Goal: Task Accomplishment & Management: Use online tool/utility

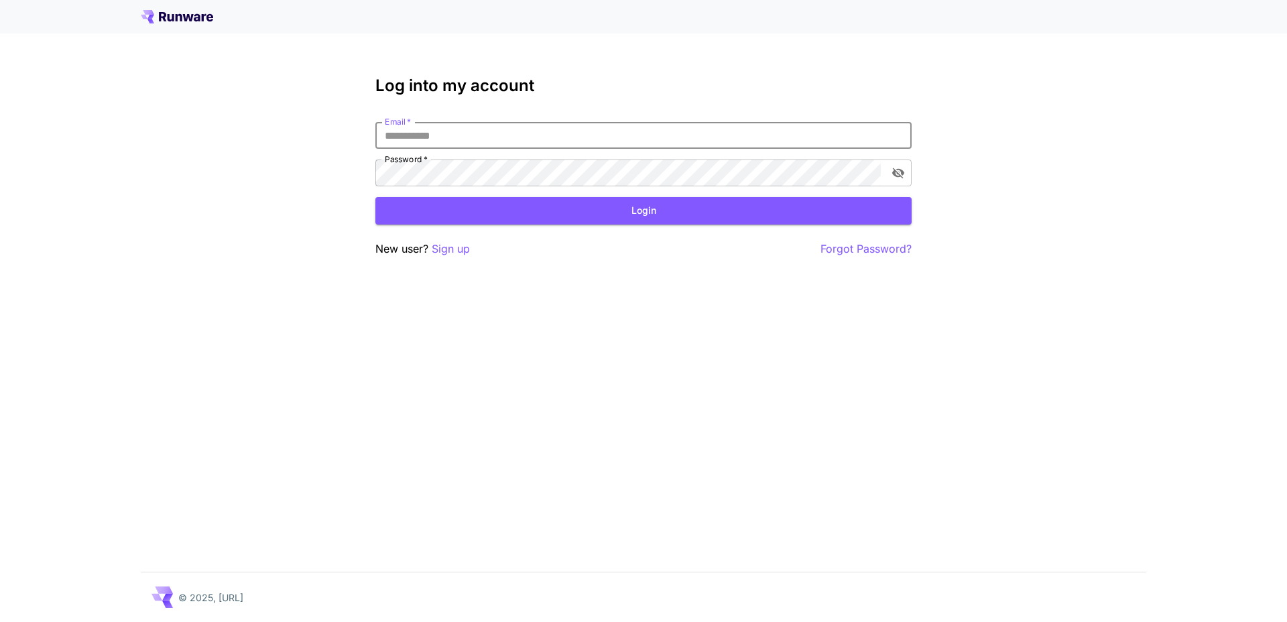
type input "**********"
click at [501, 210] on button "Login" at bounding box center [643, 210] width 536 height 27
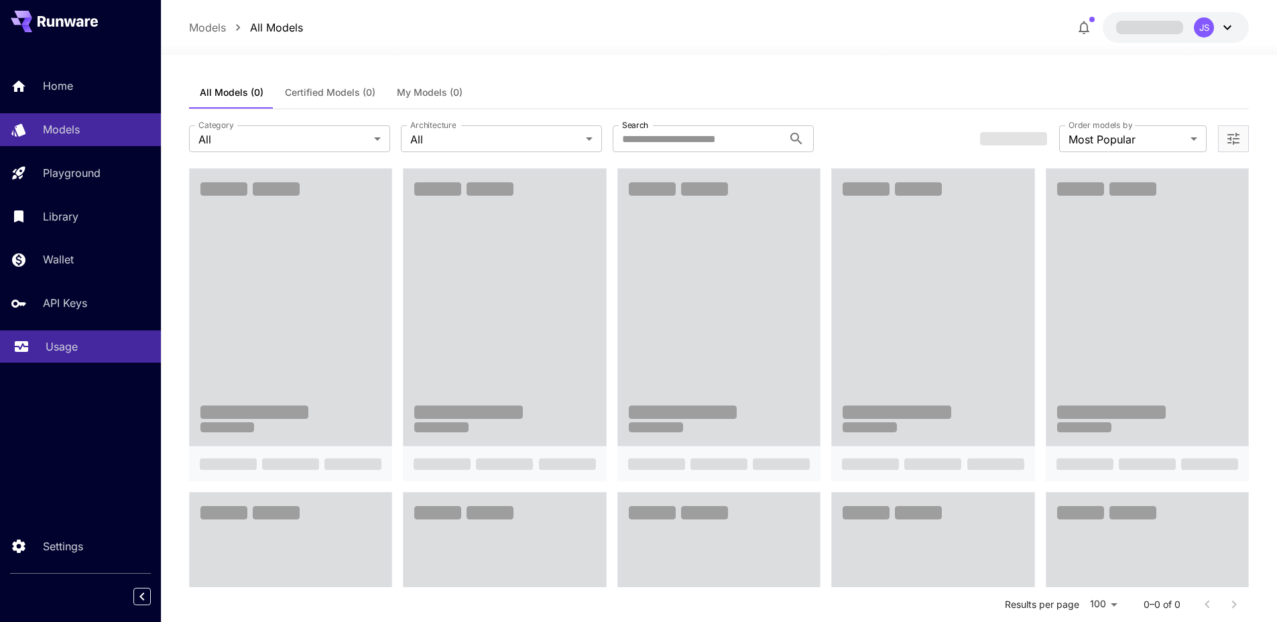
click at [66, 358] on link "Usage" at bounding box center [80, 346] width 161 height 33
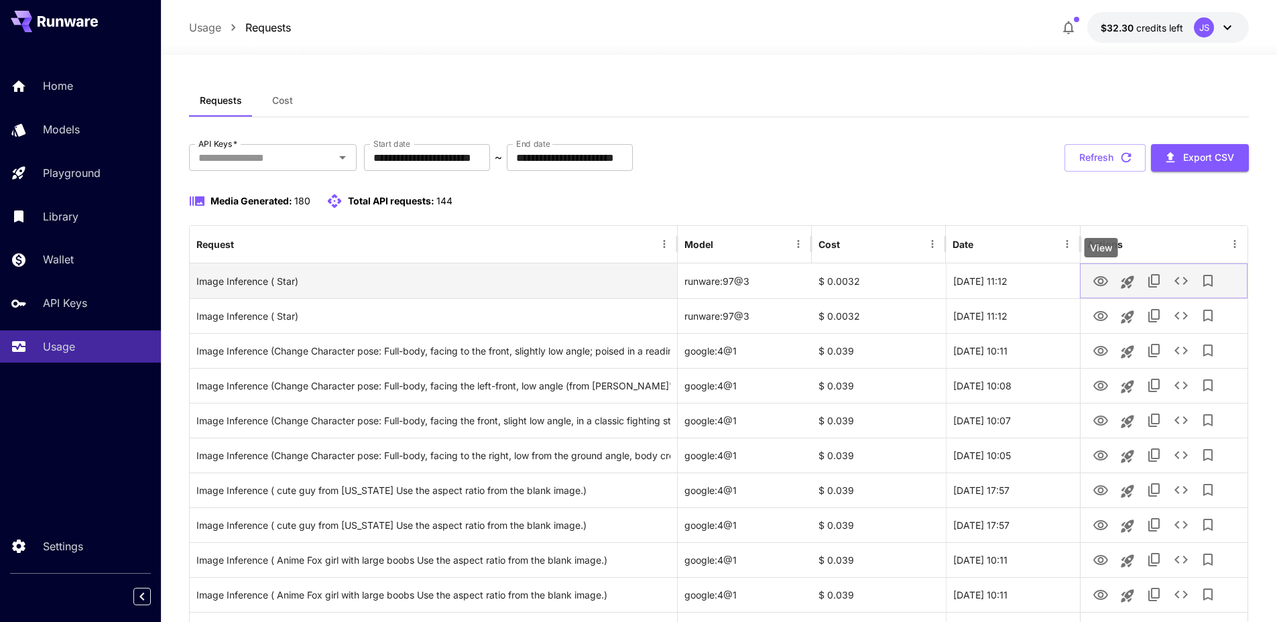
click at [1106, 280] on icon "View" at bounding box center [1100, 281] width 15 height 10
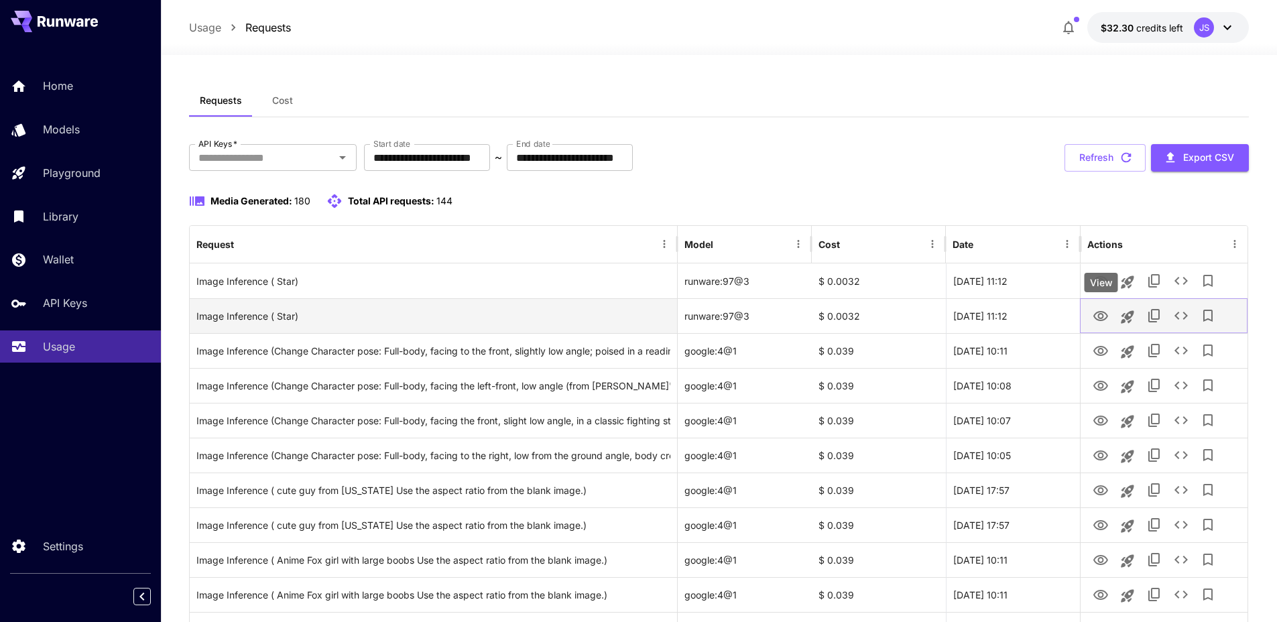
click at [1104, 314] on icon "View" at bounding box center [1101, 316] width 16 height 16
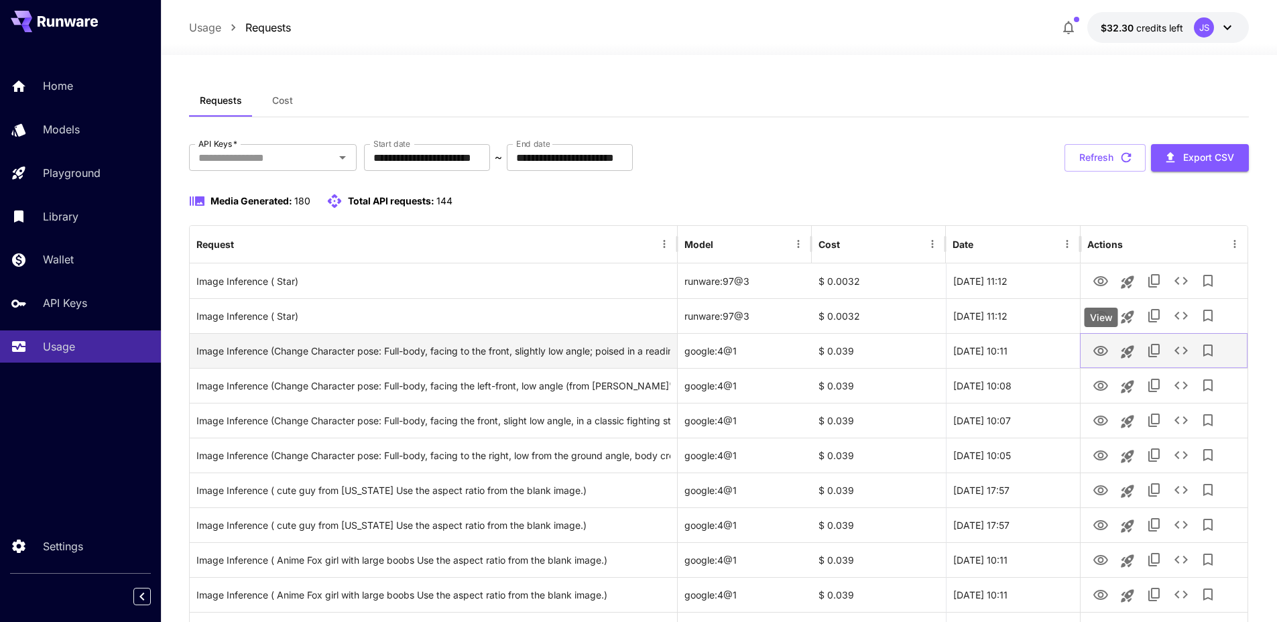
click at [1101, 354] on icon "View" at bounding box center [1101, 351] width 16 height 16
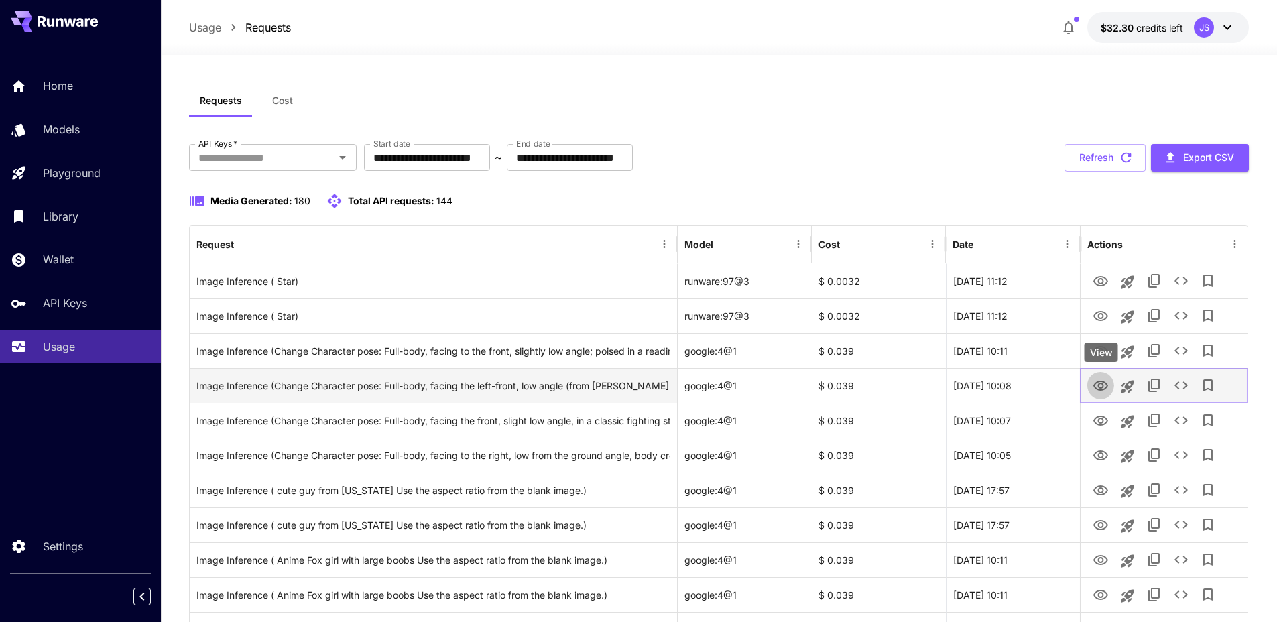
click at [1099, 383] on icon "View" at bounding box center [1100, 386] width 15 height 10
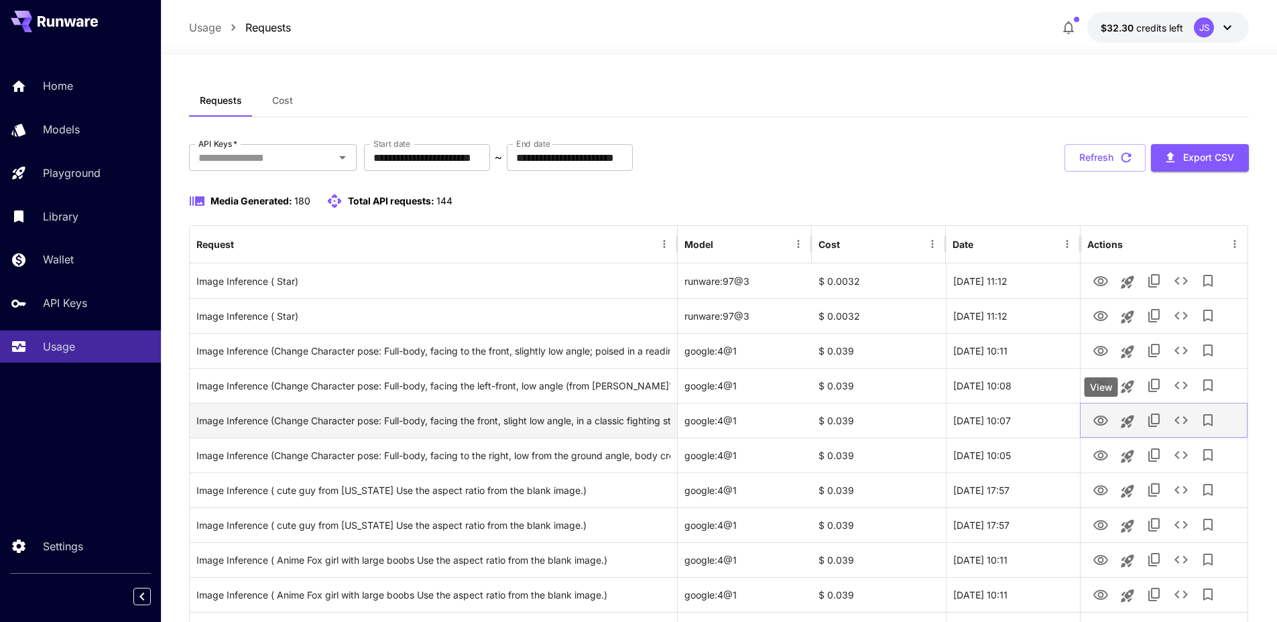
click at [1100, 418] on icon "View" at bounding box center [1100, 421] width 15 height 10
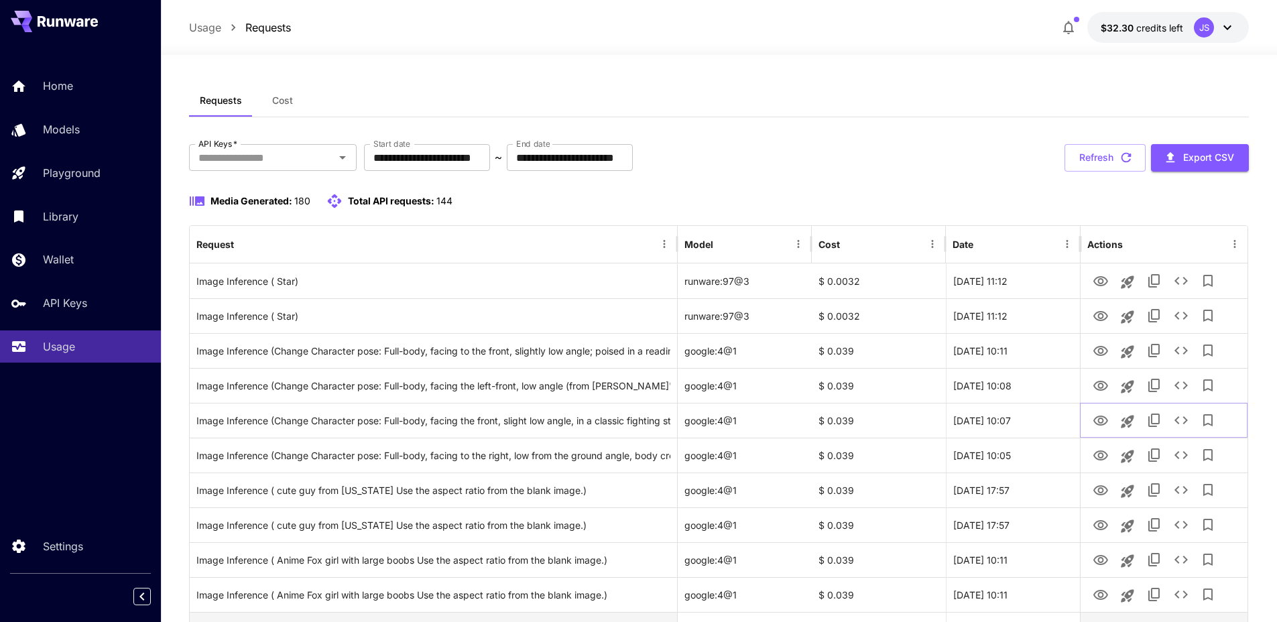
scroll to position [270, 0]
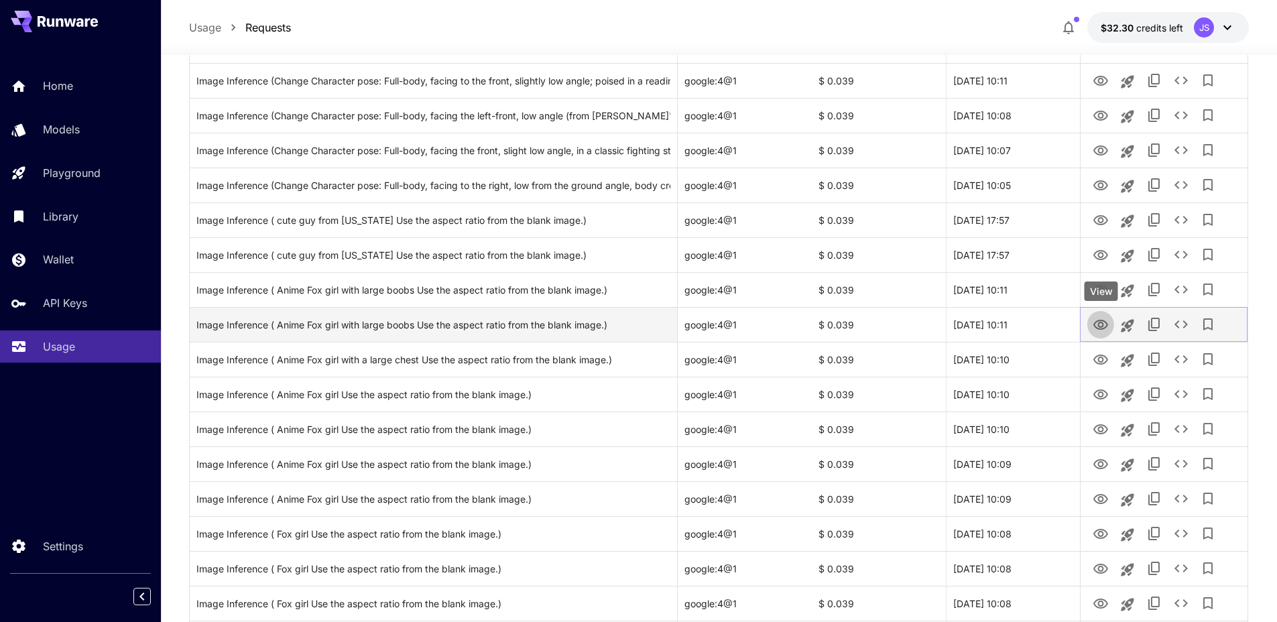
click at [1097, 322] on icon "View" at bounding box center [1101, 325] width 16 height 16
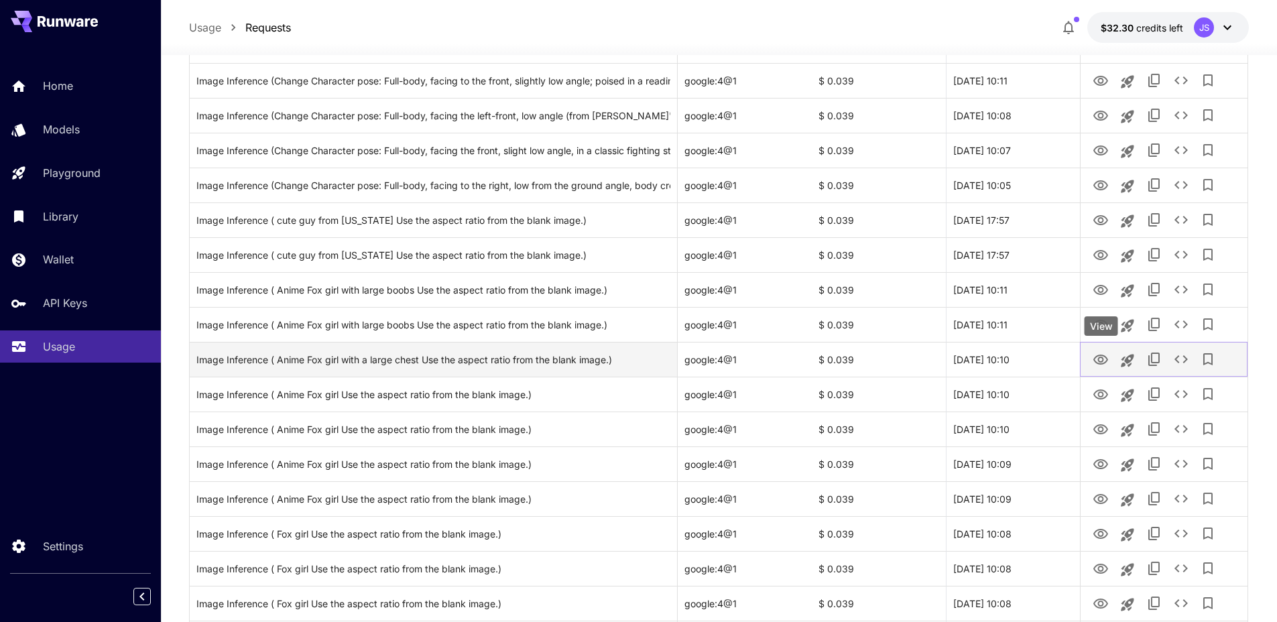
click at [1101, 363] on icon "View" at bounding box center [1100, 360] width 15 height 10
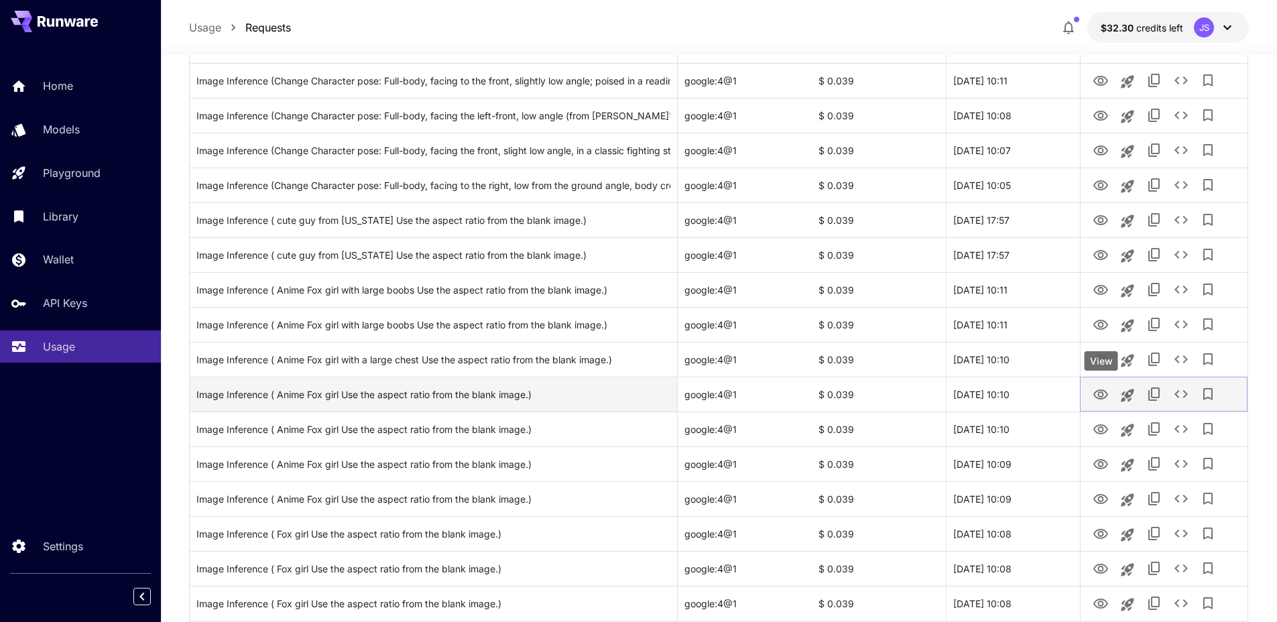
click at [1095, 403] on button "View" at bounding box center [1100, 393] width 27 height 27
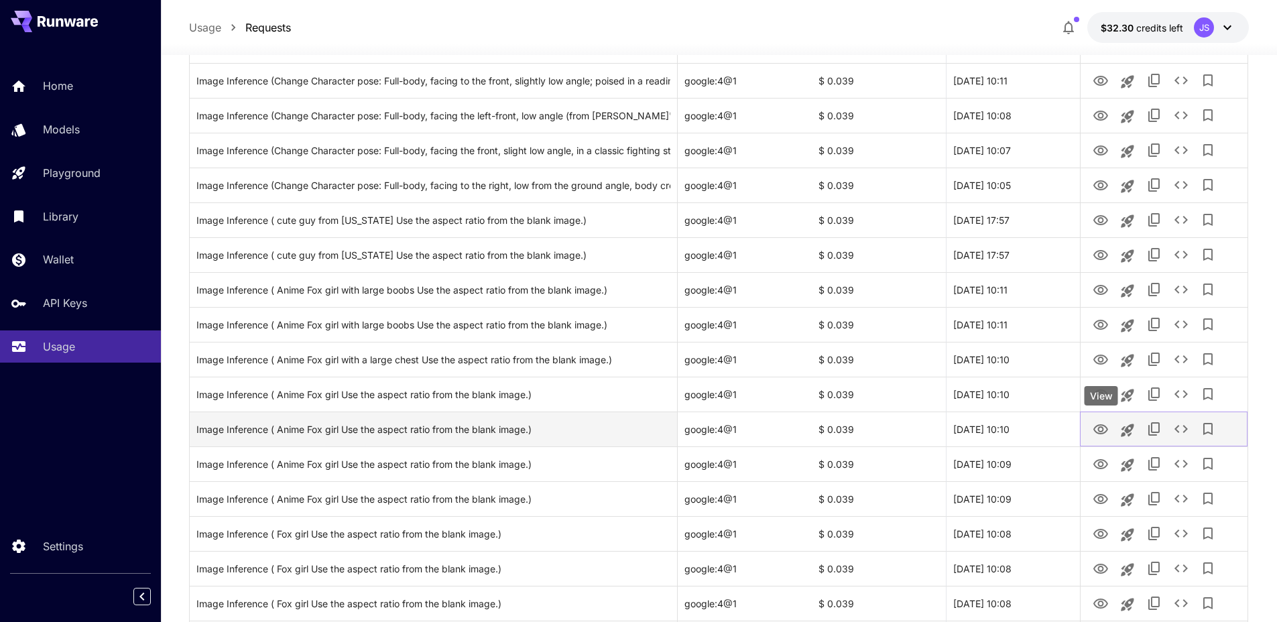
click at [1105, 431] on icon "View" at bounding box center [1100, 429] width 15 height 10
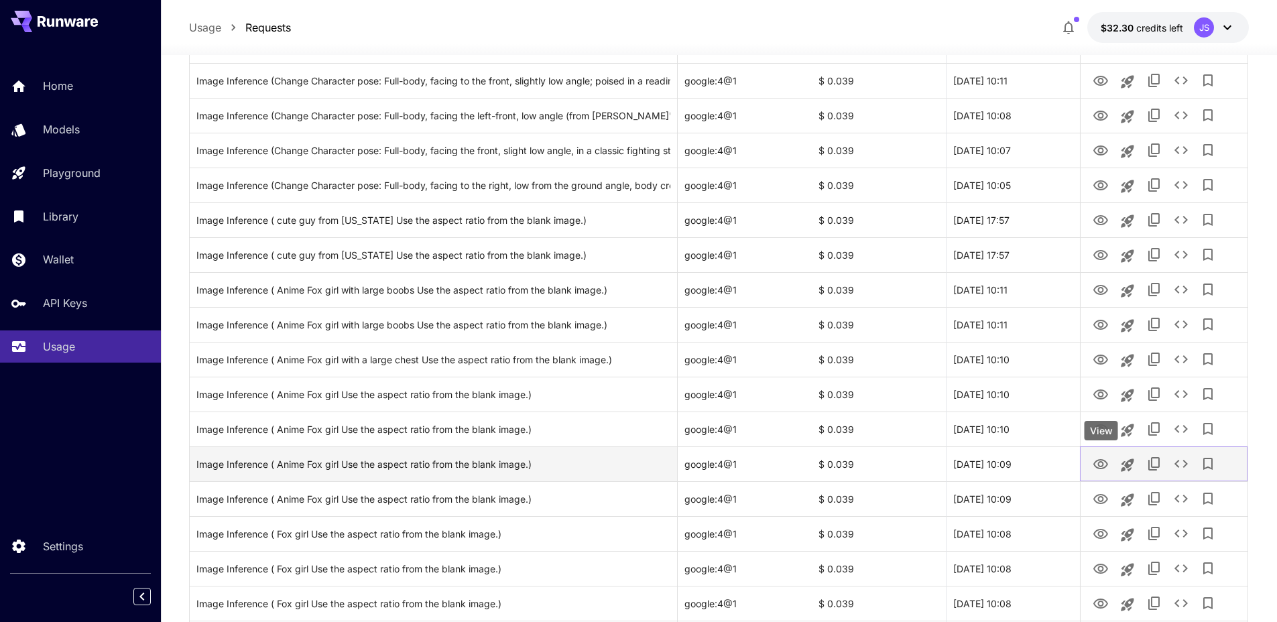
click at [1095, 462] on icon "View" at bounding box center [1100, 464] width 15 height 10
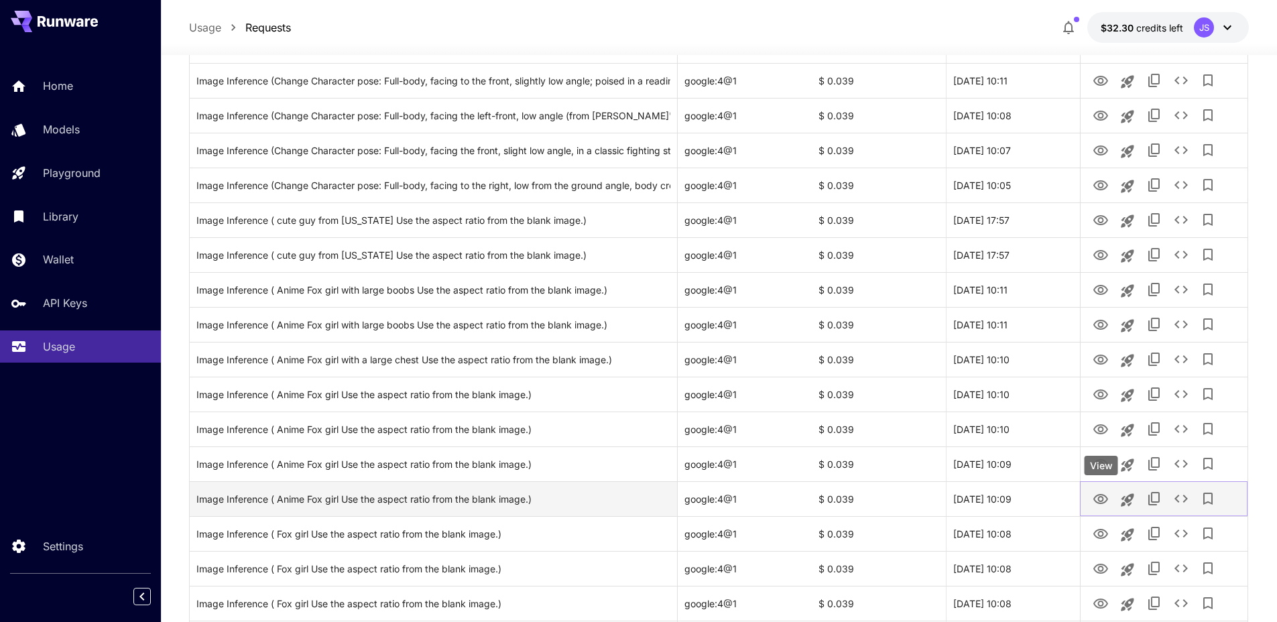
click at [1101, 492] on icon "View" at bounding box center [1101, 499] width 16 height 16
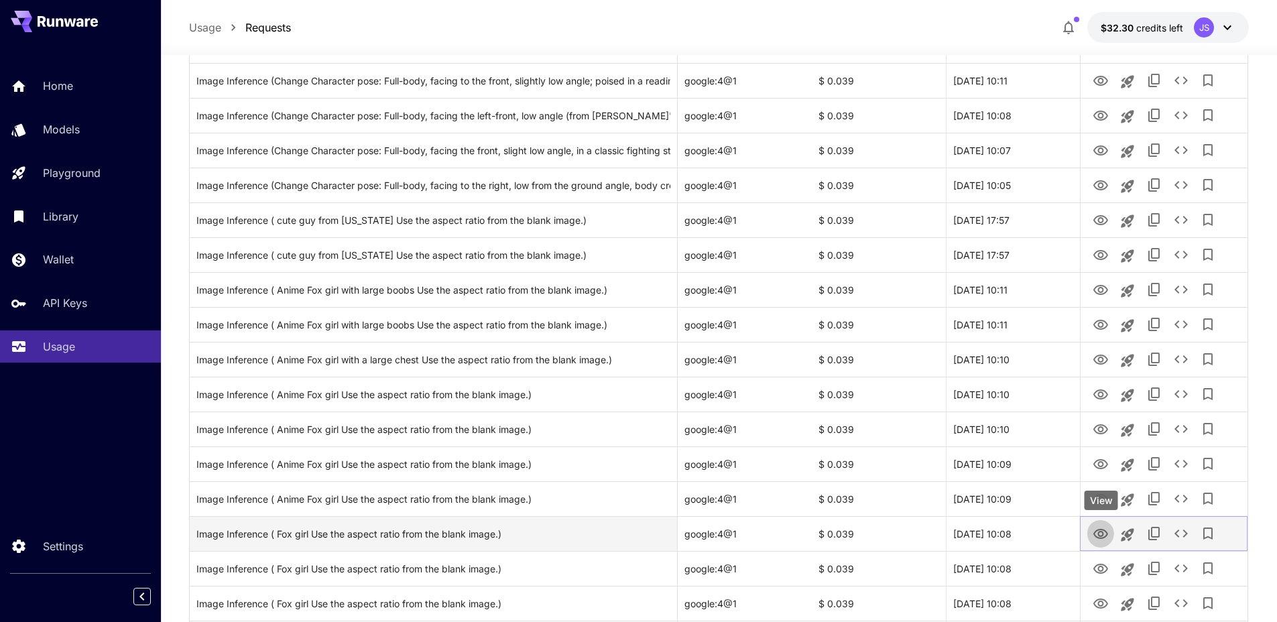
click at [1097, 528] on icon "View" at bounding box center [1101, 534] width 16 height 16
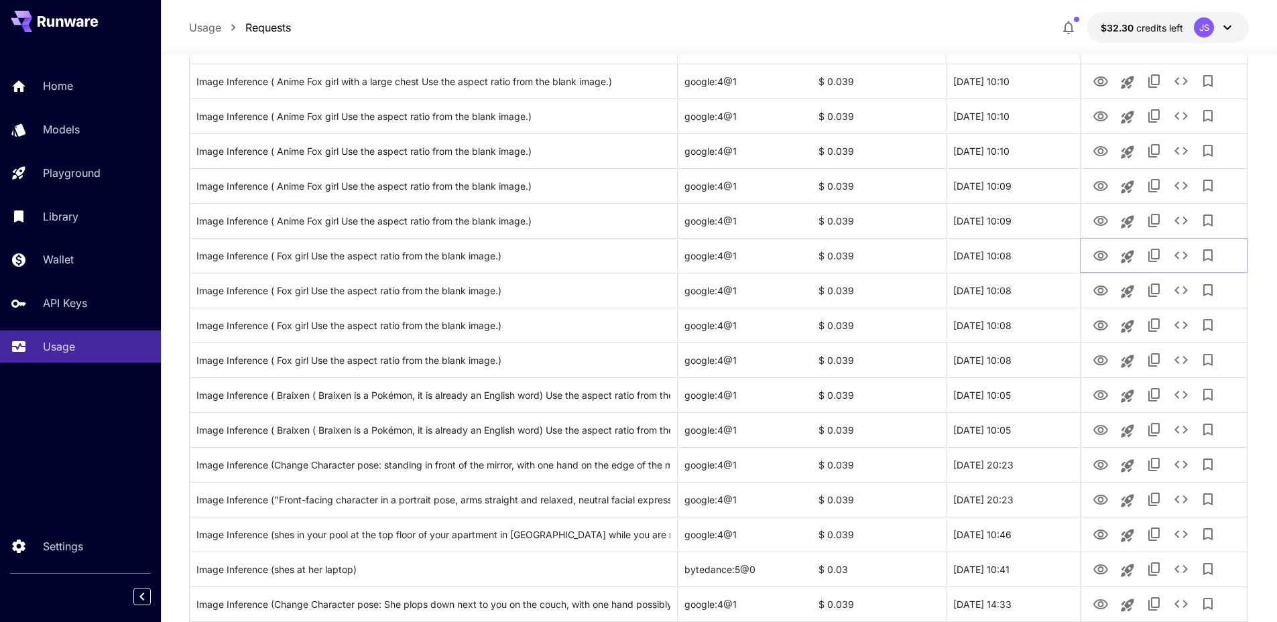
scroll to position [834, 0]
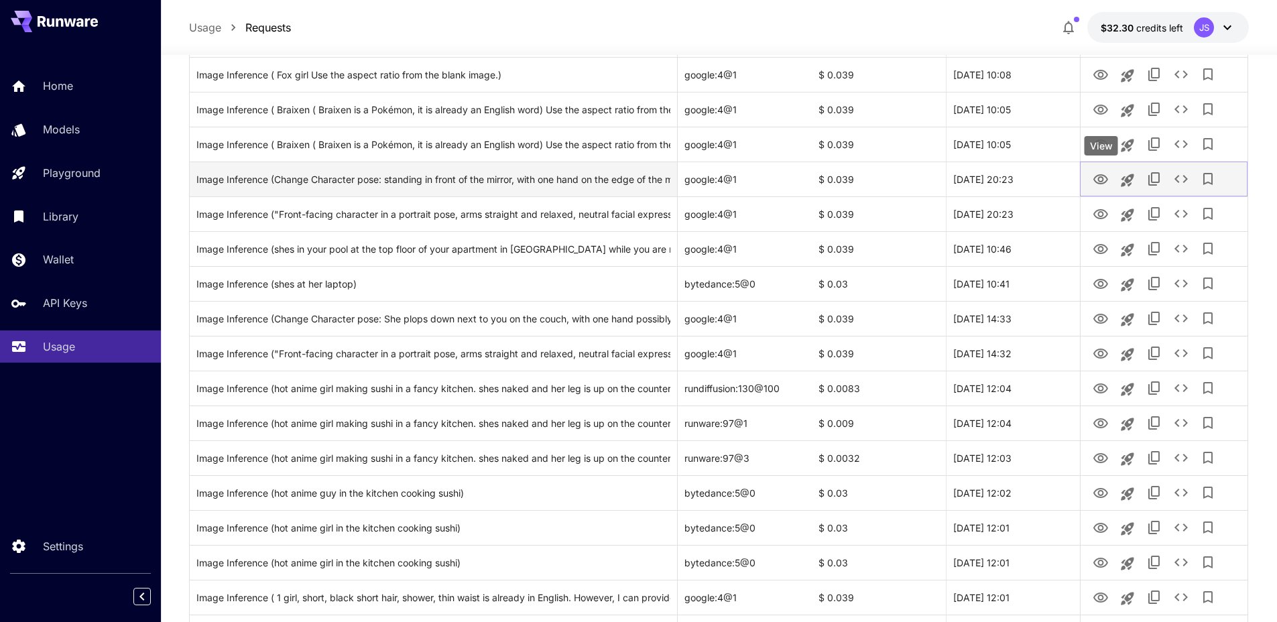
click at [1107, 179] on icon "View" at bounding box center [1100, 179] width 15 height 10
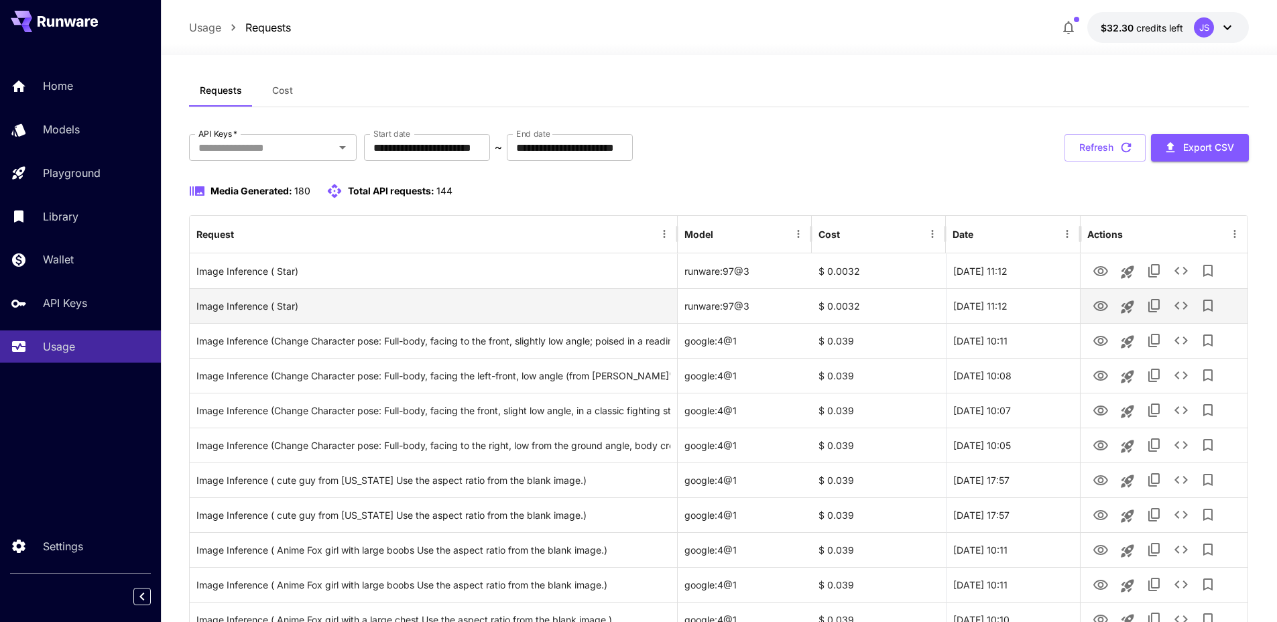
scroll to position [0, 0]
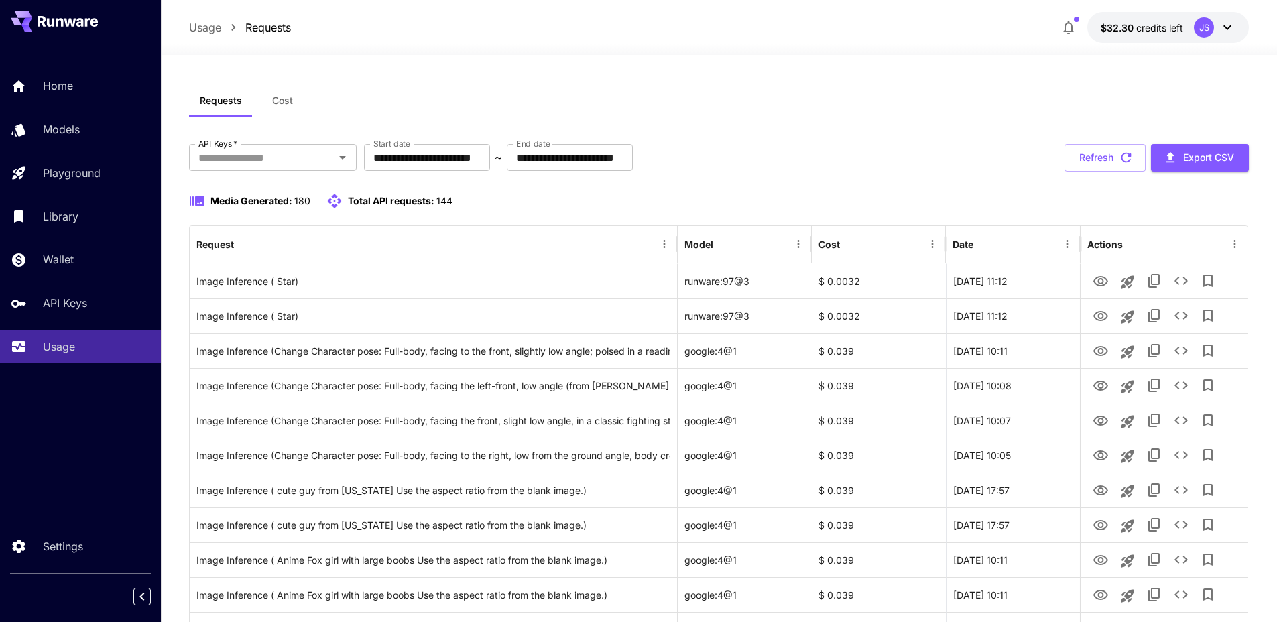
click at [797, 196] on div "Media Generated: 180 Total API requests: 144" at bounding box center [719, 201] width 1060 height 16
